Goal: Find specific page/section

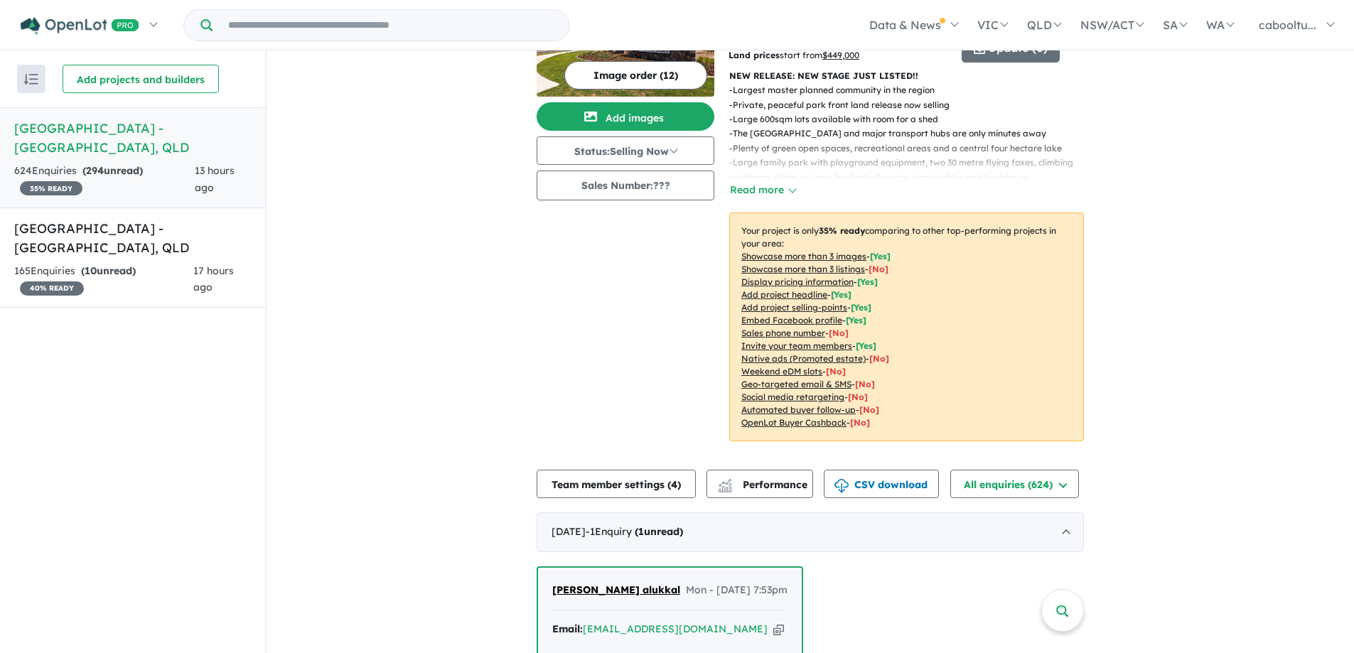
scroll to position [284, 0]
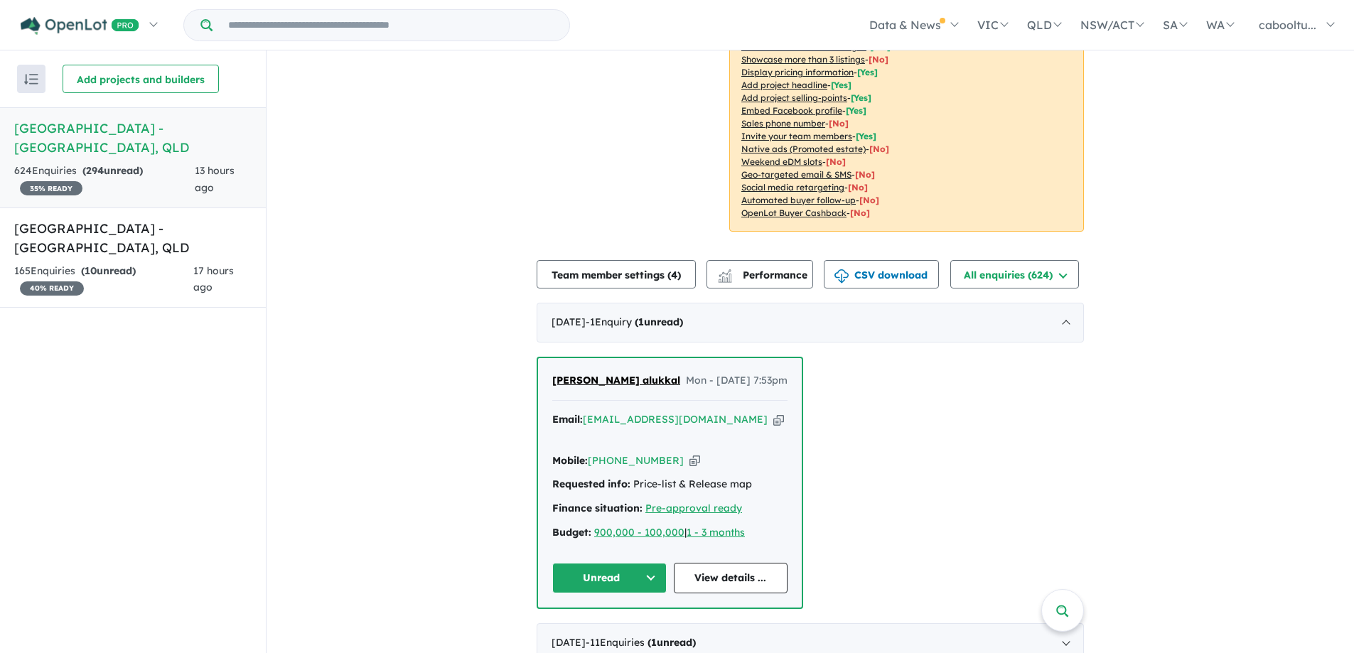
click at [171, 271] on div "165 Enquir ies ( 10 unread) 40 % READY" at bounding box center [103, 280] width 179 height 34
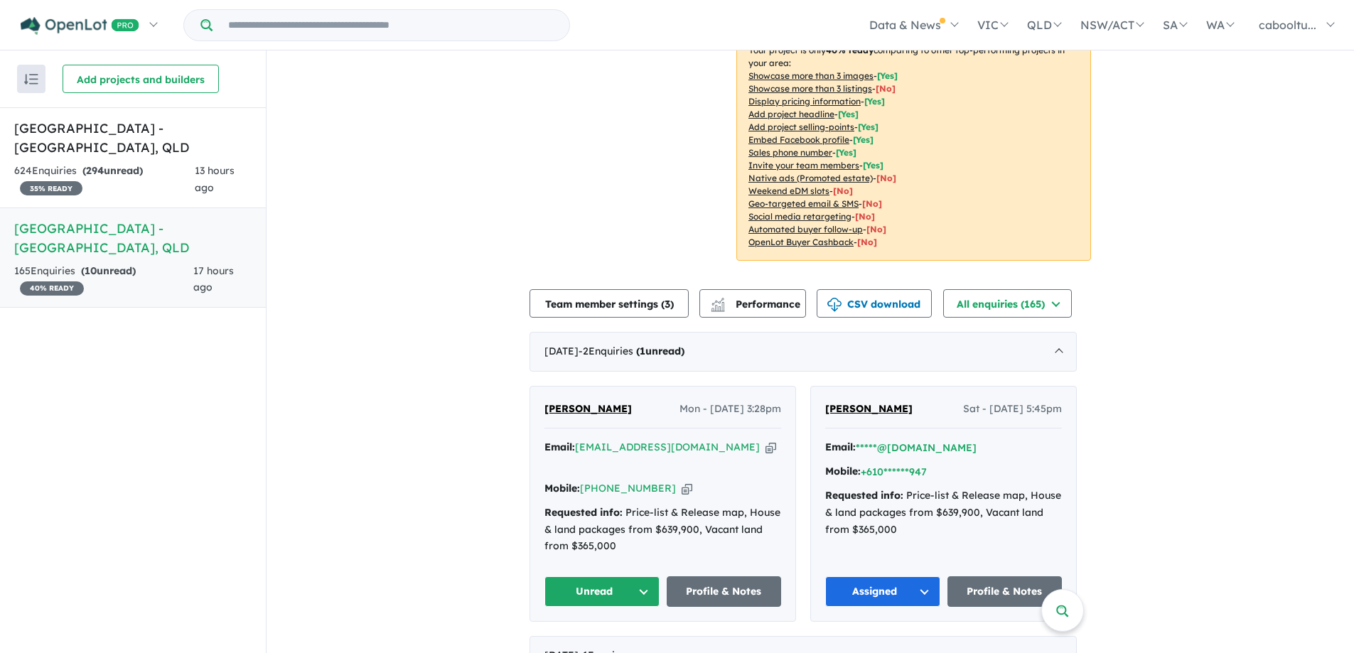
scroll to position [355, 0]
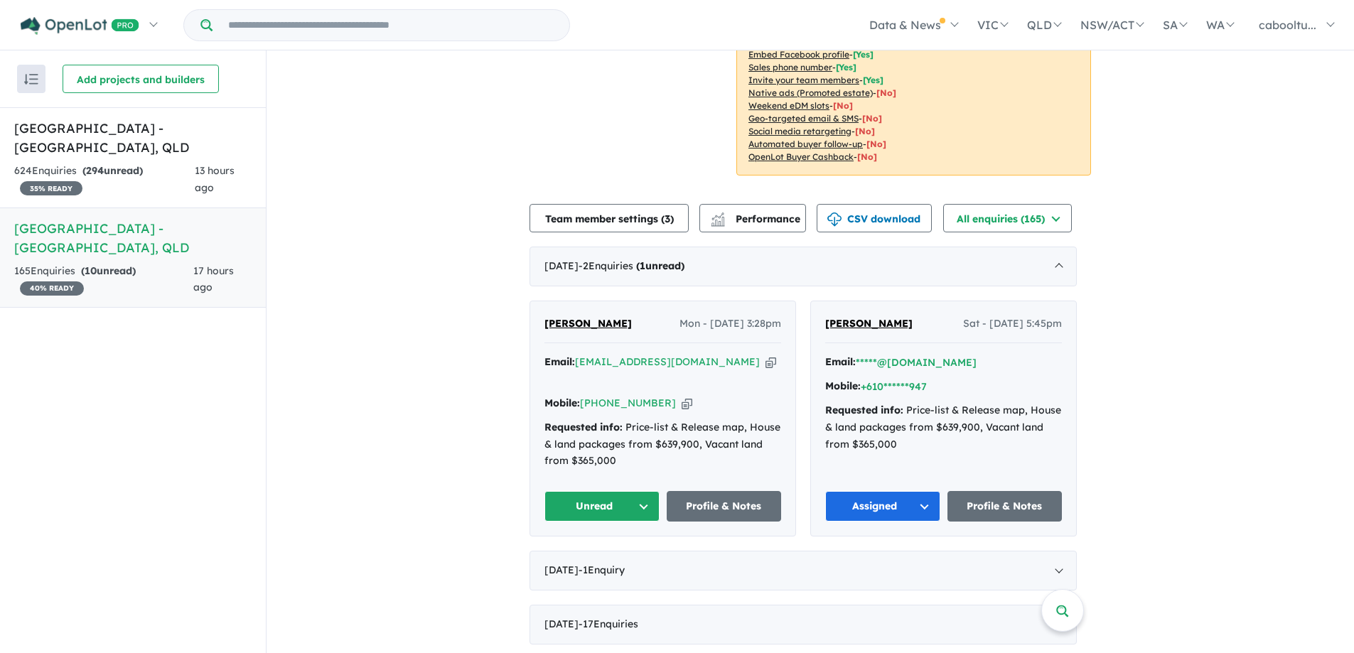
click at [682, 396] on icon "button" at bounding box center [687, 403] width 11 height 15
drag, startPoint x: 592, startPoint y: 462, endPoint x: 598, endPoint y: 456, distance: 9.0
click at [592, 491] on button "Unread" at bounding box center [601, 506] width 115 height 31
click at [616, 557] on button "Assigned" at bounding box center [607, 573] width 124 height 33
click at [176, 162] on link "[GEOGRAPHIC_DATA] - [GEOGRAPHIC_DATA] , [GEOGRAPHIC_DATA] 624 Enquir ies ( 294 …" at bounding box center [133, 157] width 266 height 101
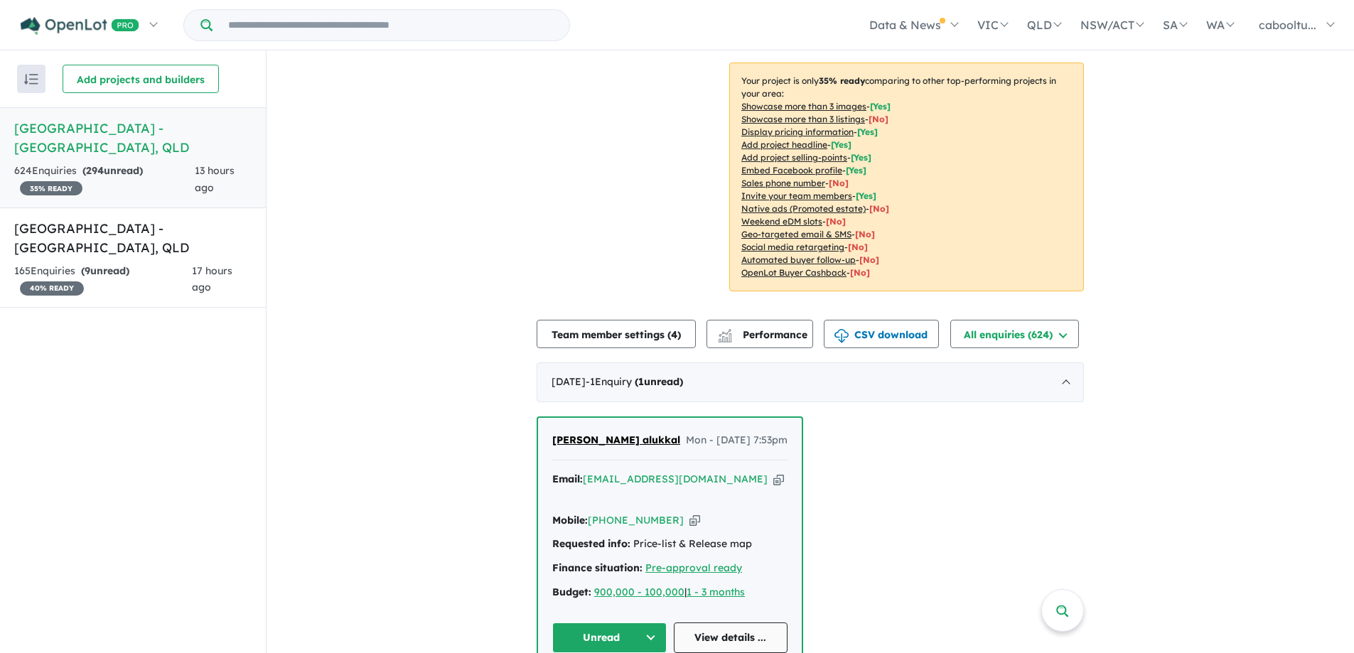
scroll to position [426, 0]
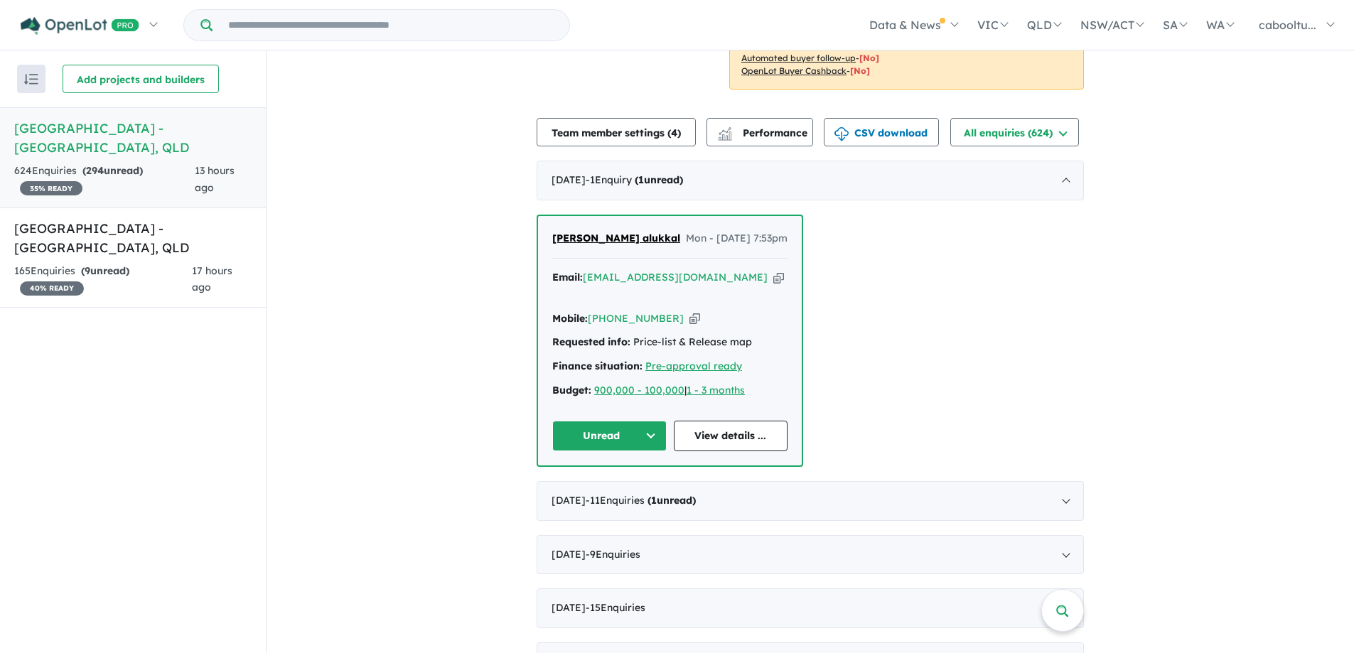
click at [689, 311] on icon "button" at bounding box center [694, 318] width 11 height 15
click at [608, 421] on button "Unread" at bounding box center [609, 436] width 114 height 31
click at [601, 486] on button "Assigned" at bounding box center [615, 502] width 124 height 33
click at [188, 264] on div "165 Enquir ies ( 9 unread) 40 % READY" at bounding box center [103, 280] width 178 height 34
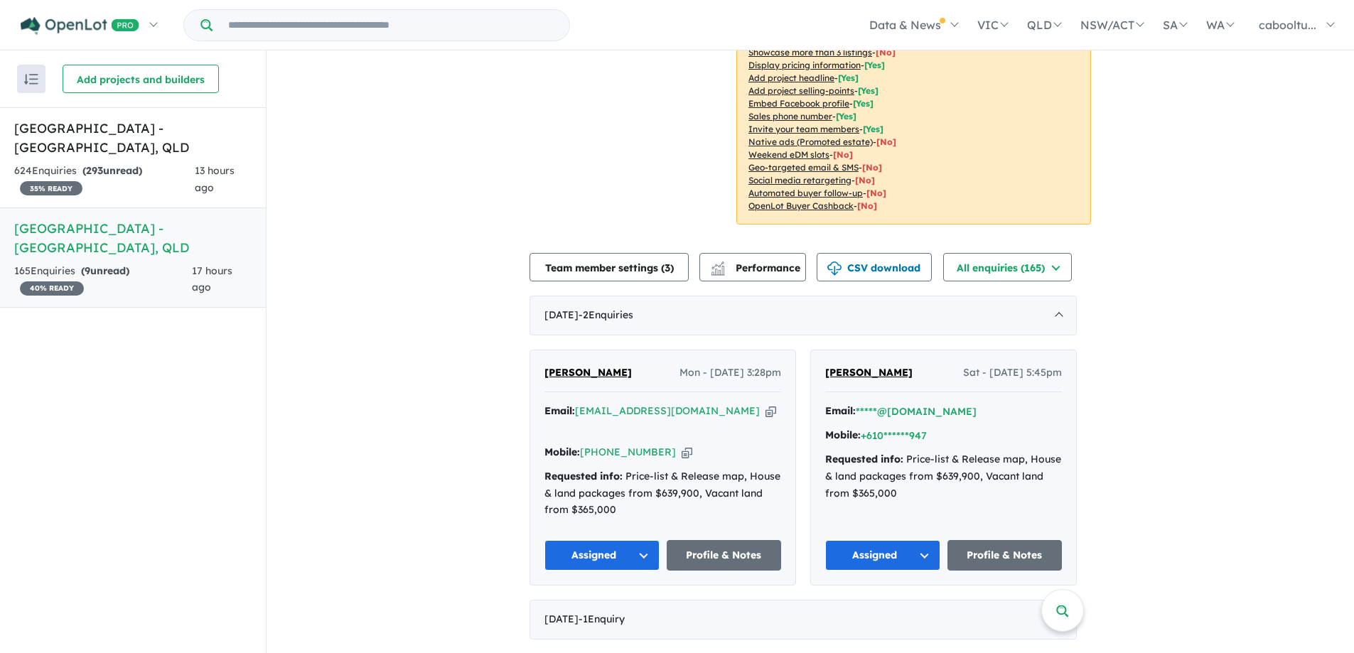
scroll to position [355, 0]
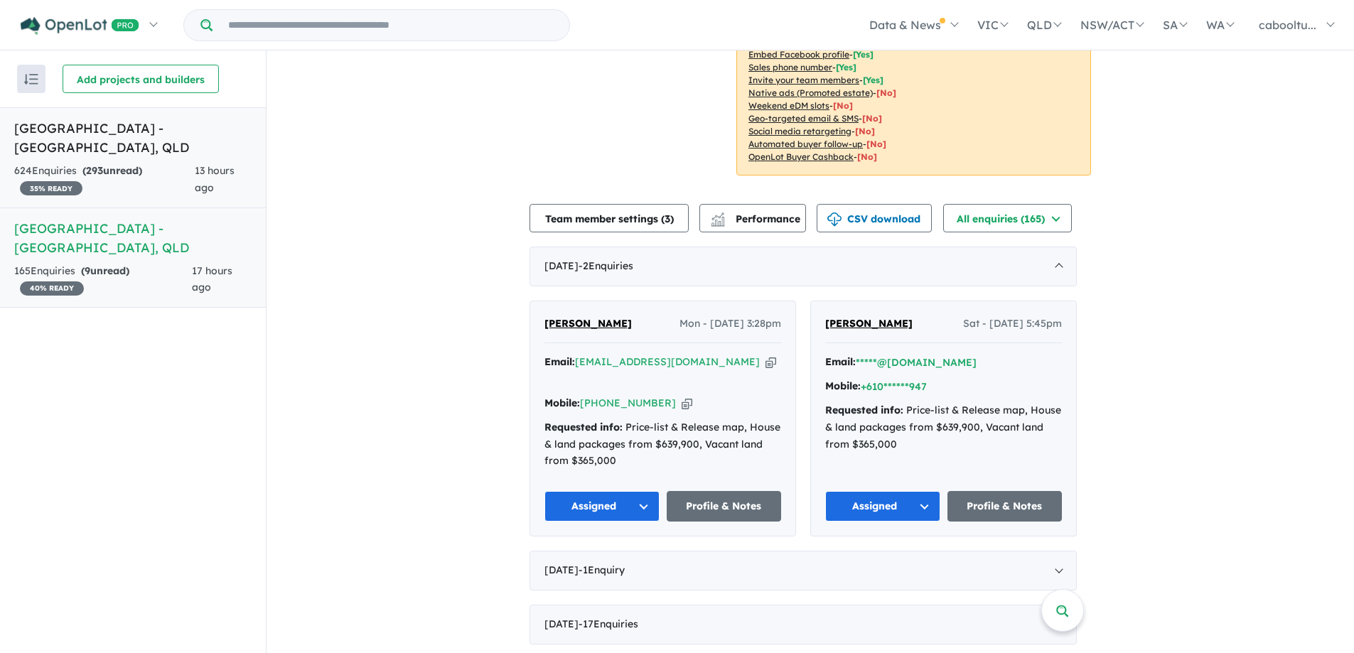
click at [139, 181] on div "624 Enquir ies ( 293 unread) 35 % READY" at bounding box center [104, 180] width 181 height 34
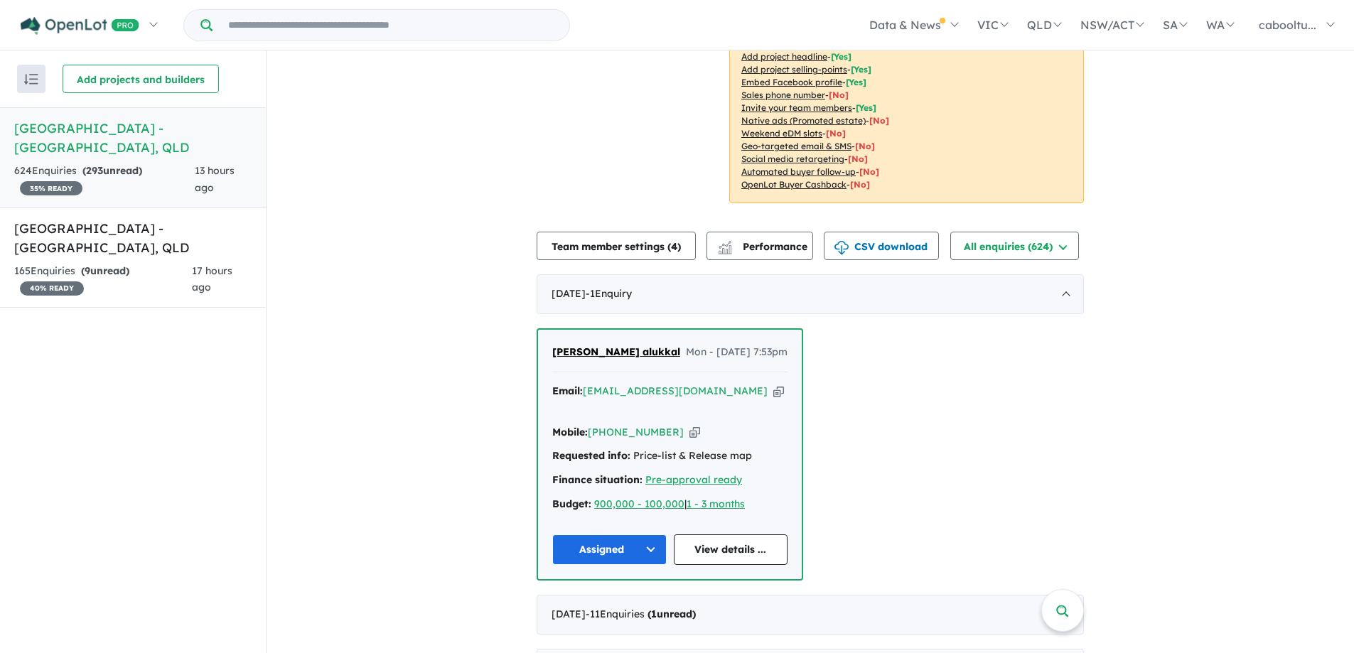
scroll to position [426, 0]
